Goal: Transaction & Acquisition: Purchase product/service

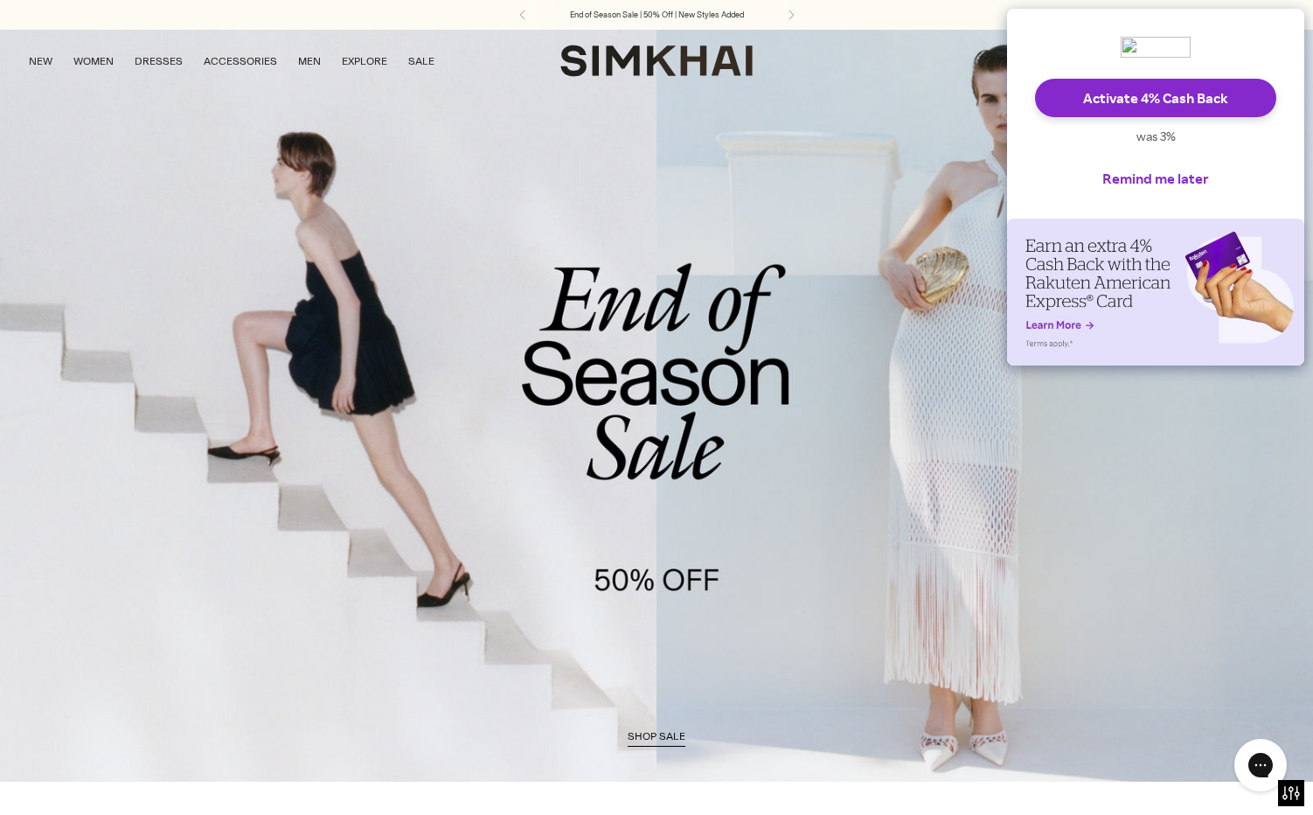
click at [945, 143] on link "/collections/sale" at bounding box center [656, 405] width 1313 height 753
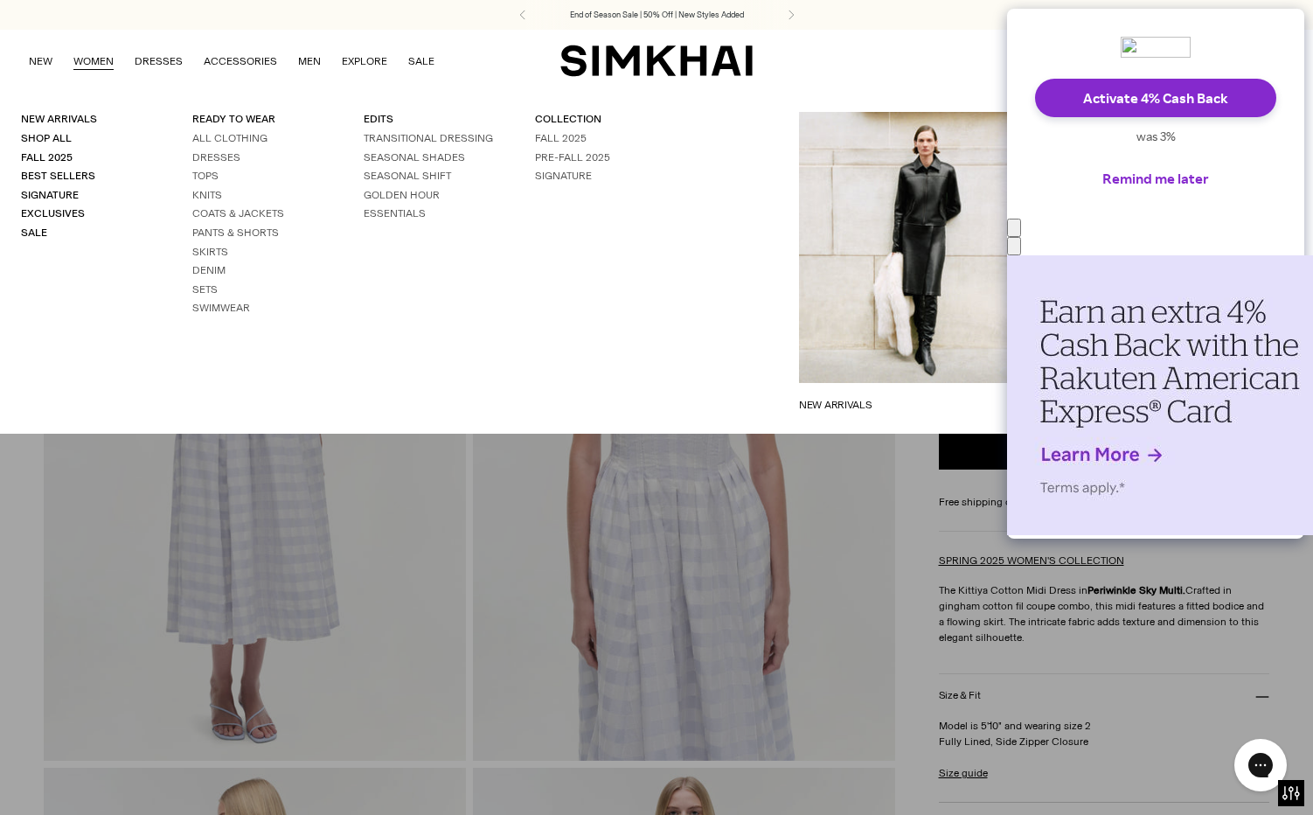
click at [98, 60] on link "WOMEN" at bounding box center [93, 61] width 40 height 38
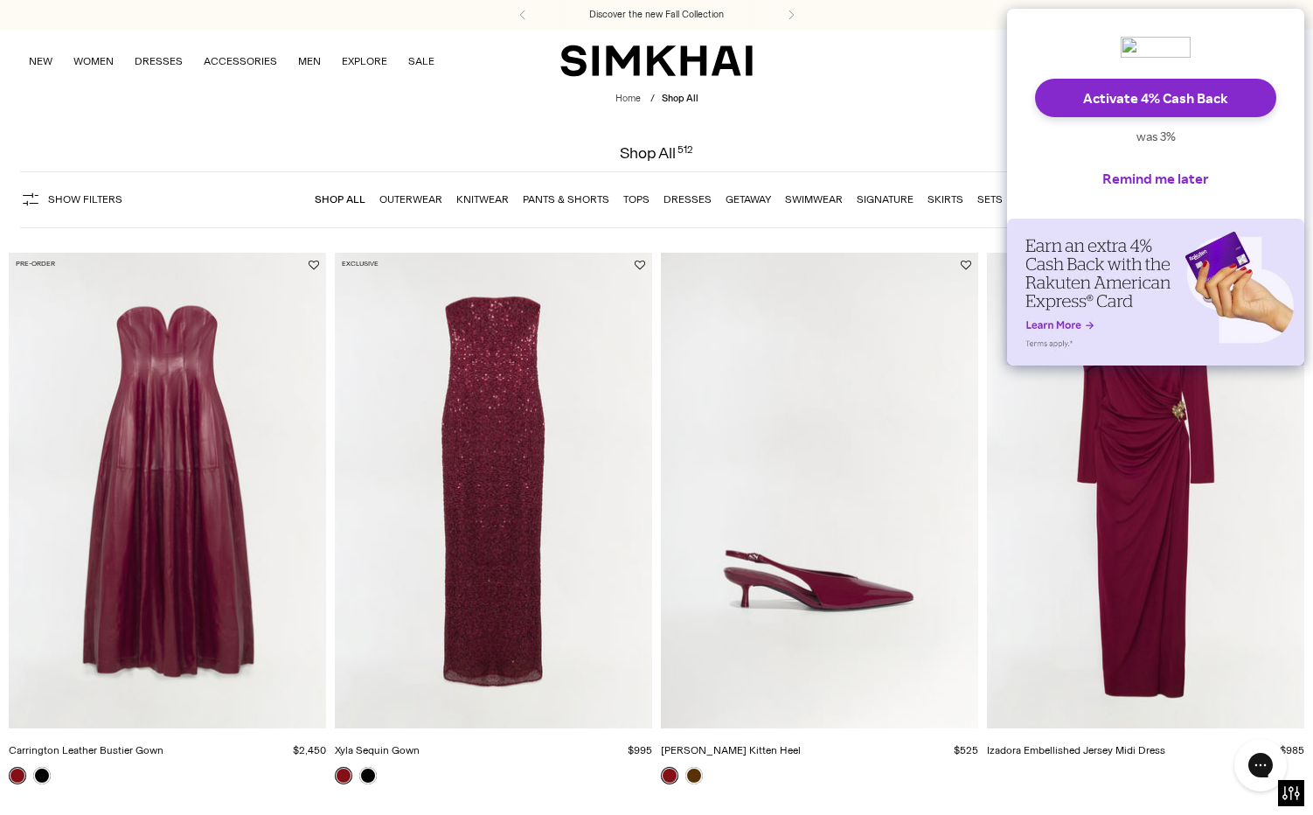
click at [1039, 195] on div "Activate 4% Cash Back was 3% Remind me later" at bounding box center [1155, 114] width 297 height 210
click at [1046, 184] on div "Activate 4% Cash Back was 3% Remind me later" at bounding box center [1155, 114] width 297 height 210
click at [0, 0] on img "Izadora Embellished Jersey Midi Dress" at bounding box center [0, 0] width 0 height 0
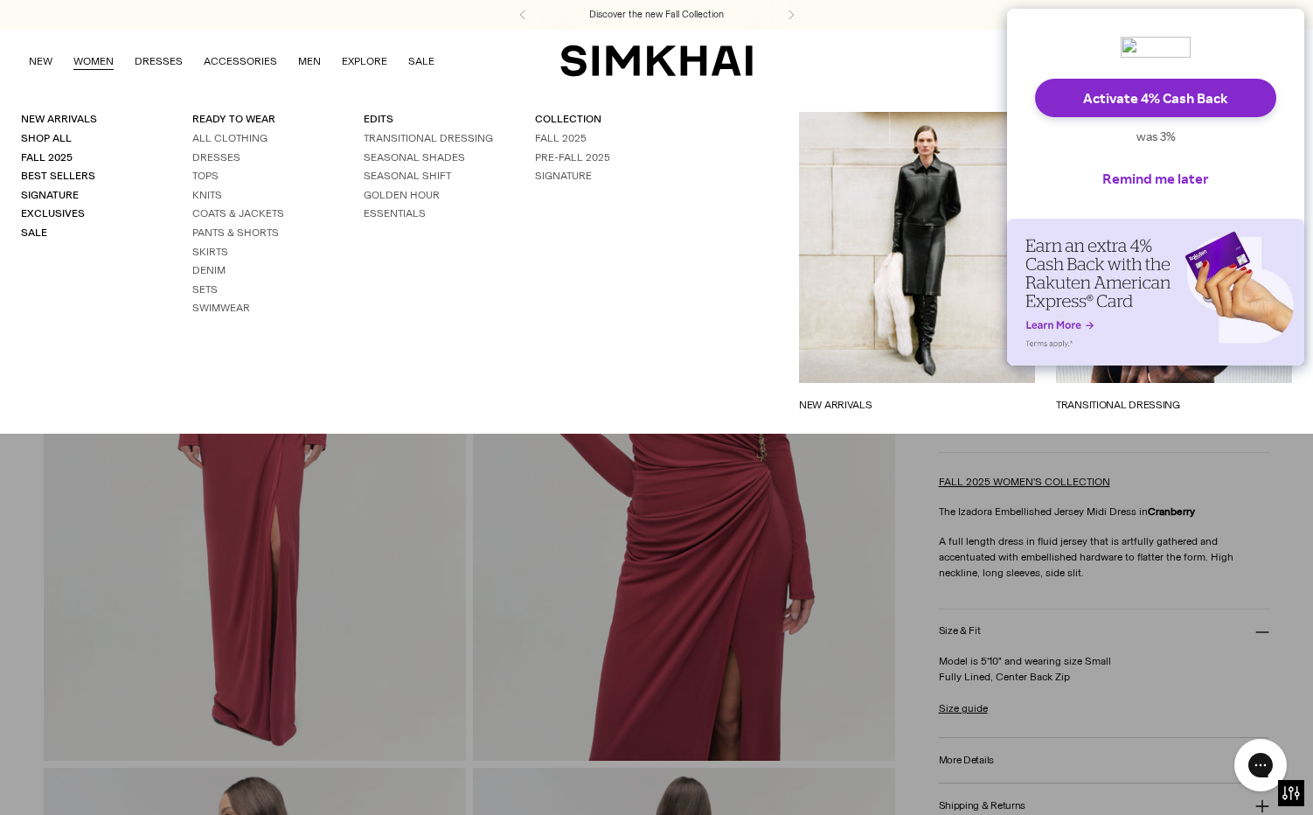
click at [102, 59] on link "WOMEN" at bounding box center [93, 61] width 40 height 38
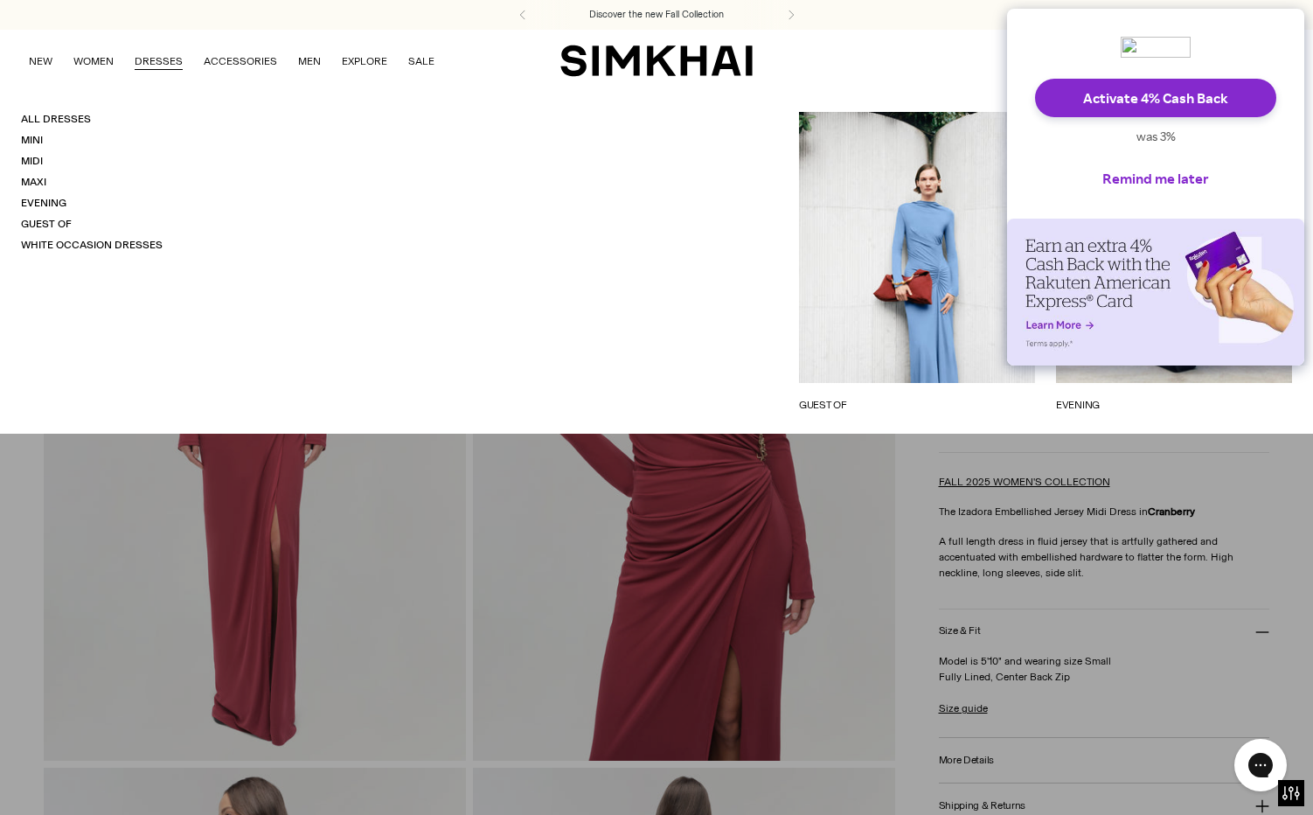
click at [158, 56] on link "DRESSES" at bounding box center [159, 61] width 48 height 38
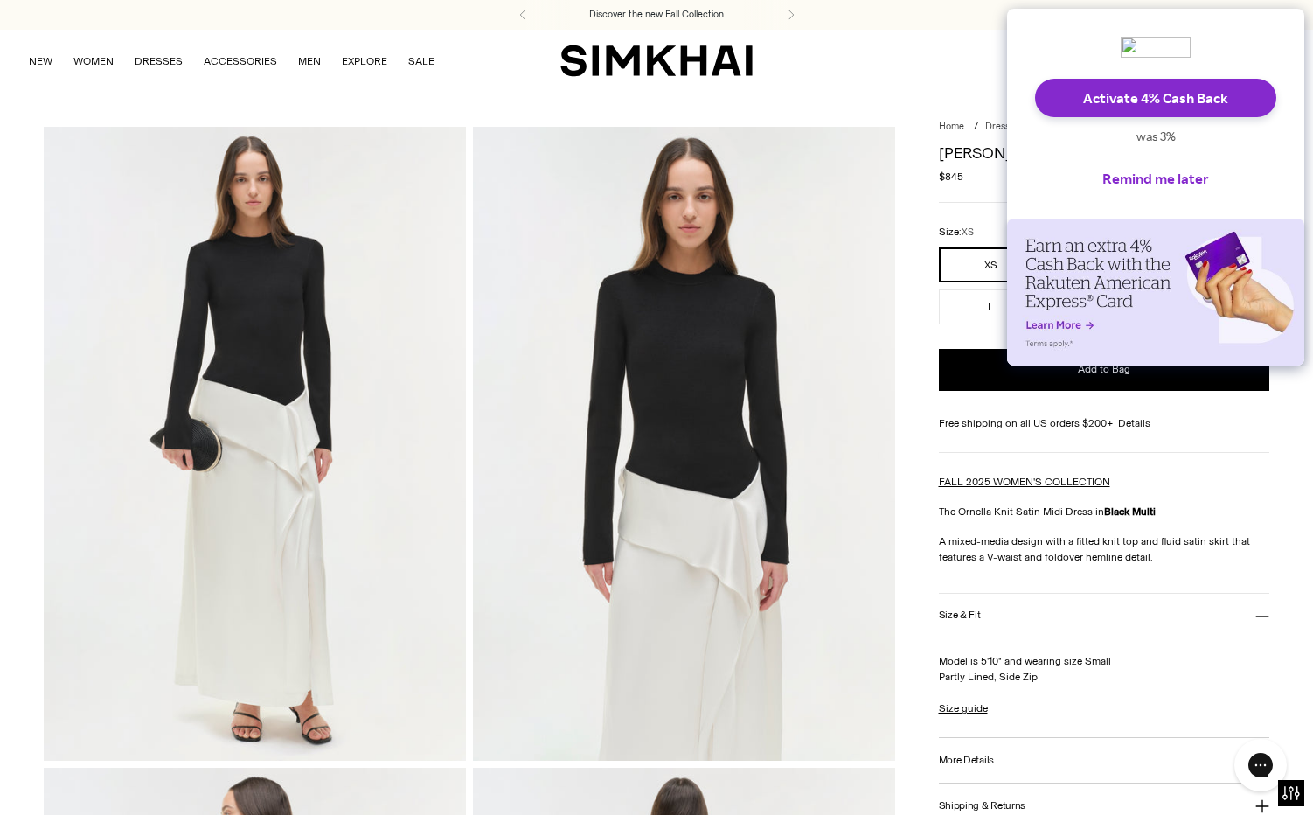
click at [1247, 43] on div "Activate 4% Cash Back was 3% Remind me later" at bounding box center [1155, 114] width 297 height 210
click at [1199, 175] on button "Remind me later" at bounding box center [1155, 178] width 135 height 38
